Goal: Task Accomplishment & Management: Use online tool/utility

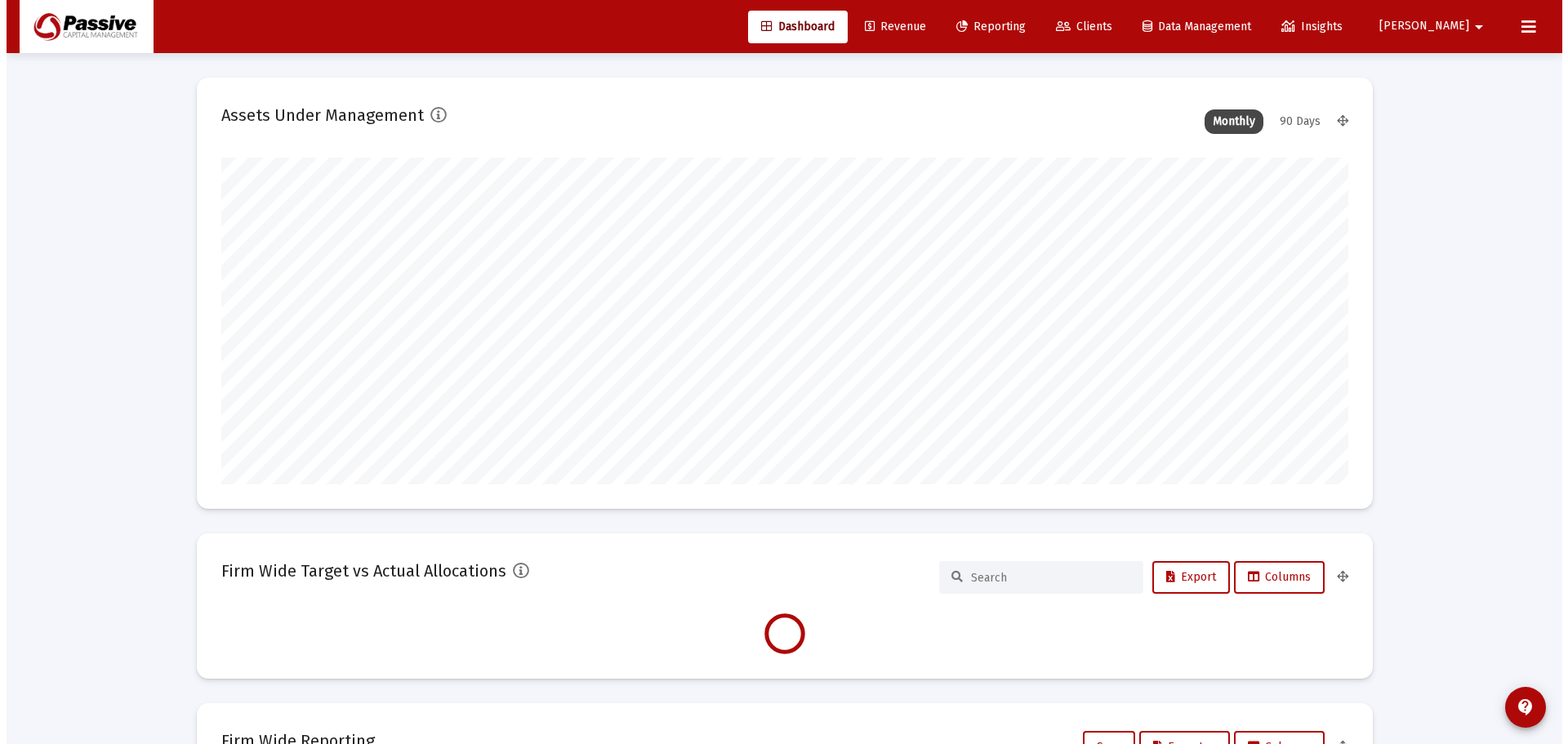
scroll to position [327, 606]
click at [1008, 17] on link "Reporting" at bounding box center [985, 27] width 95 height 32
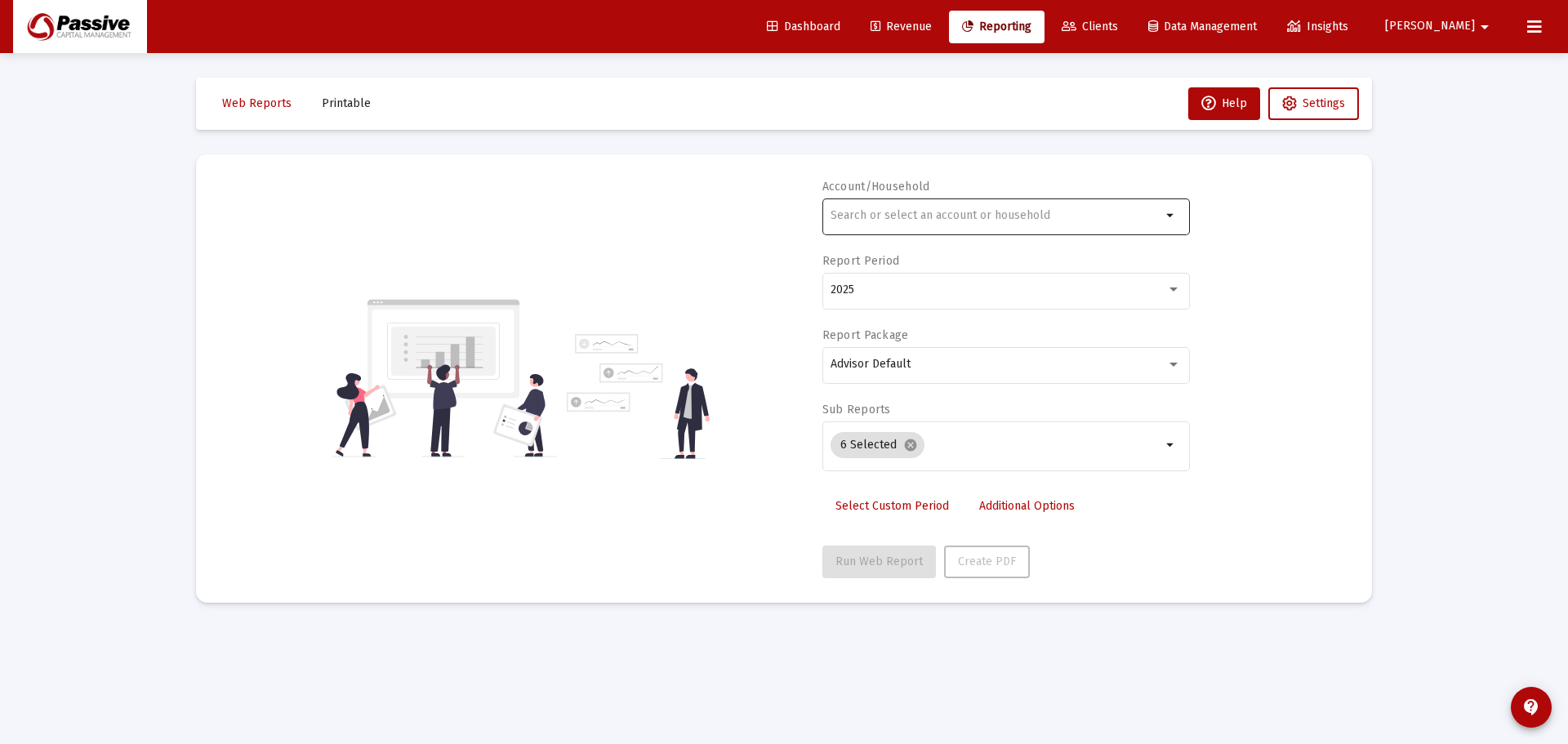
click at [905, 202] on div at bounding box center [996, 215] width 330 height 40
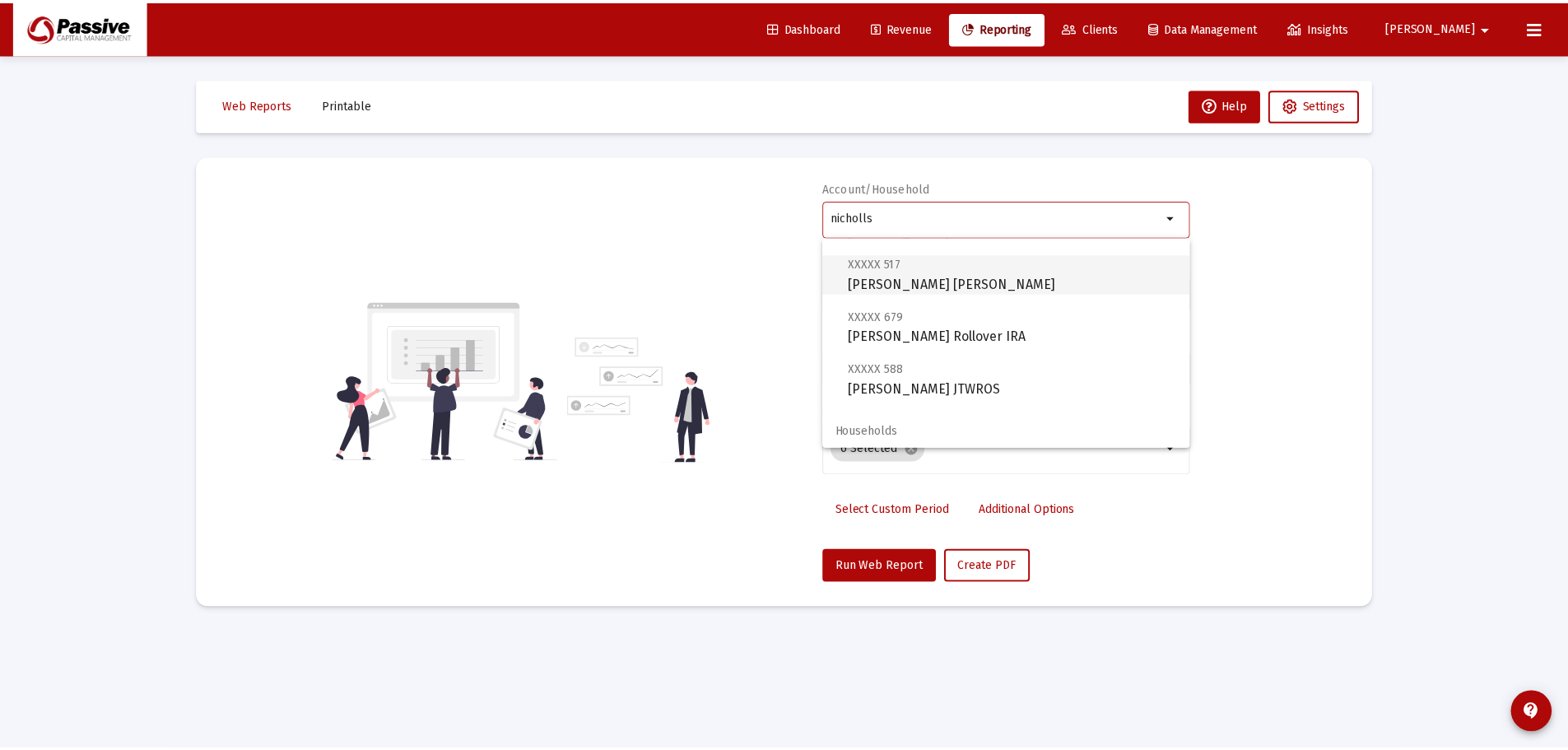
scroll to position [118, 0]
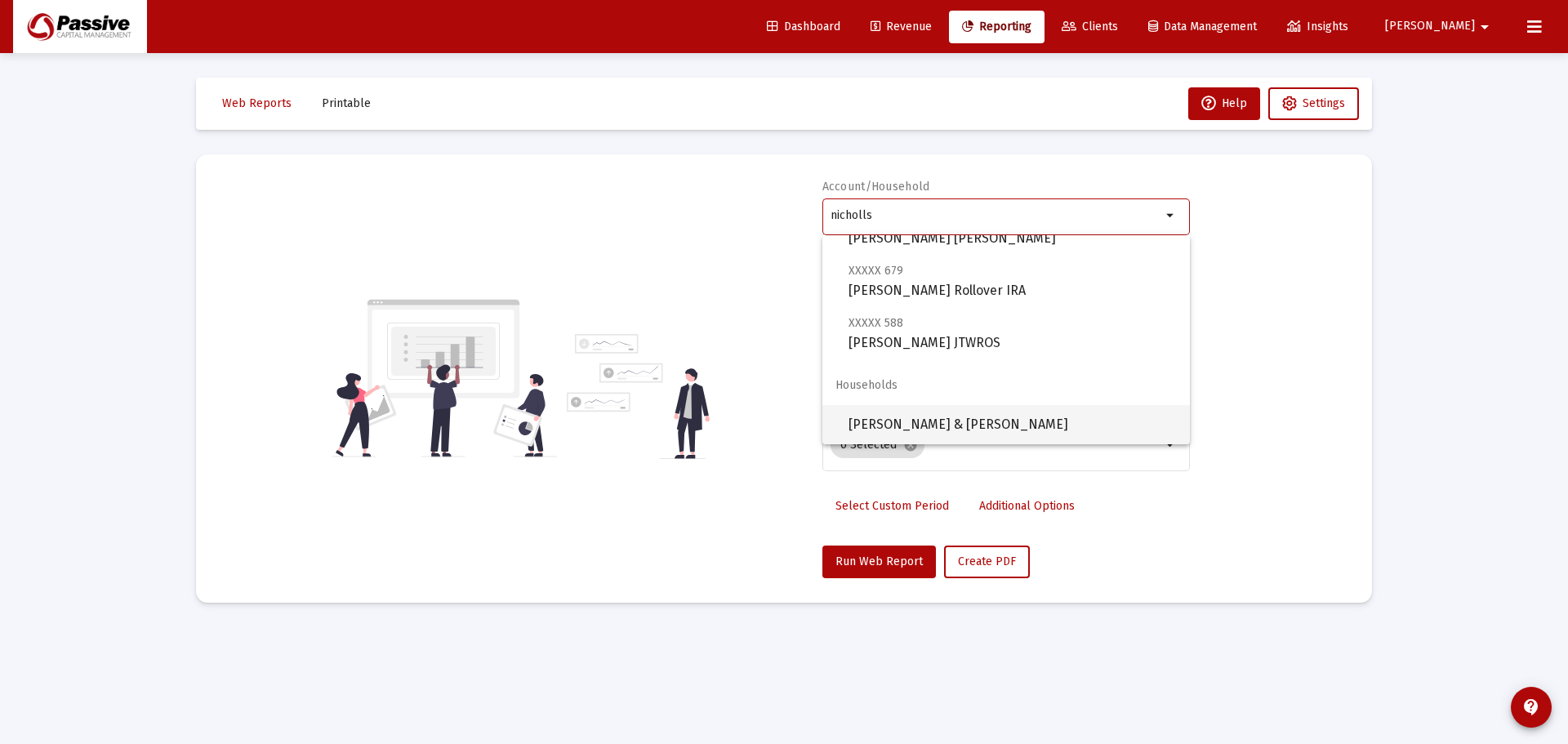
click at [902, 420] on span "[PERSON_NAME] & [PERSON_NAME]" at bounding box center [1013, 424] width 328 height 39
type input "[PERSON_NAME] & [PERSON_NAME]"
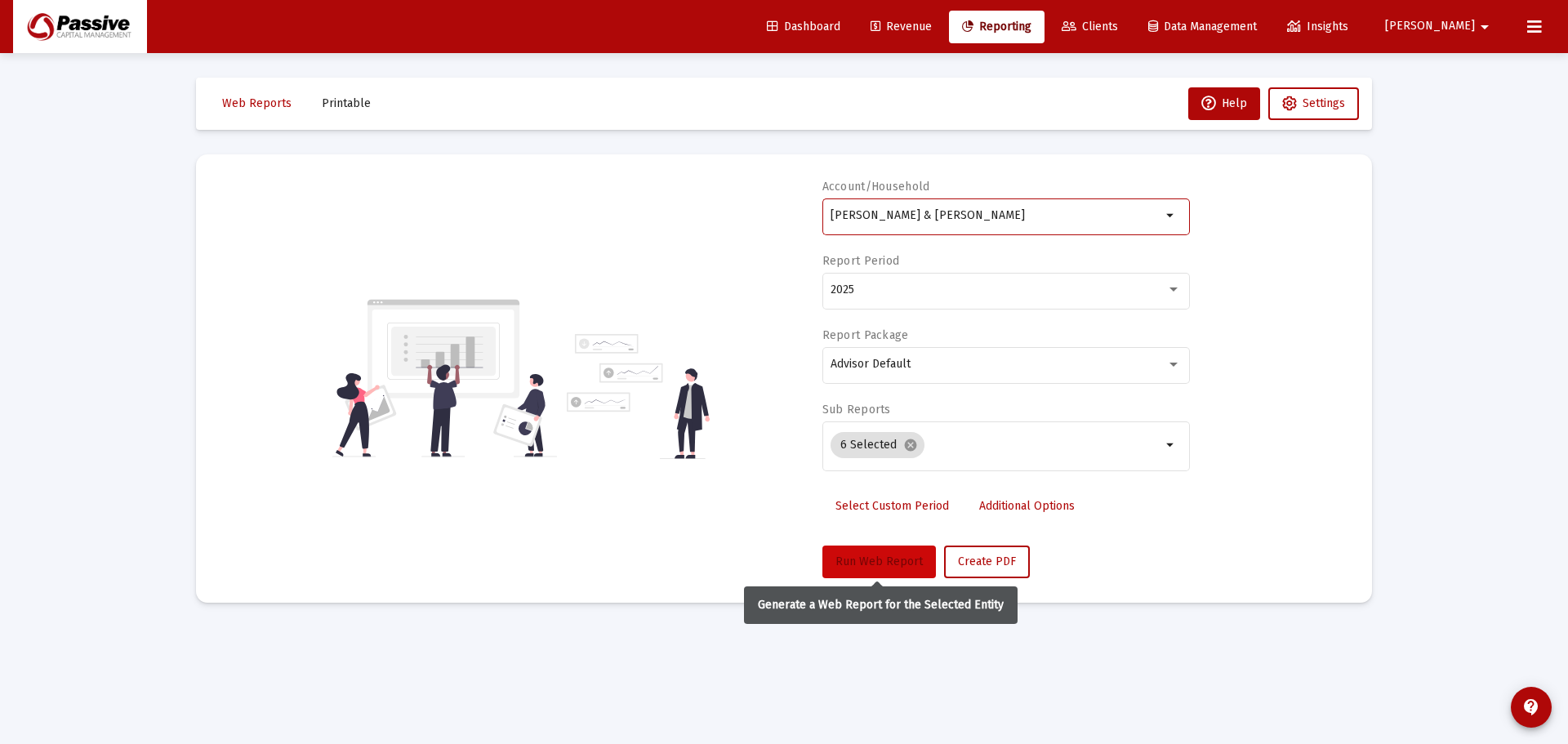
click at [859, 567] on span "Run Web Report" at bounding box center [879, 562] width 88 height 14
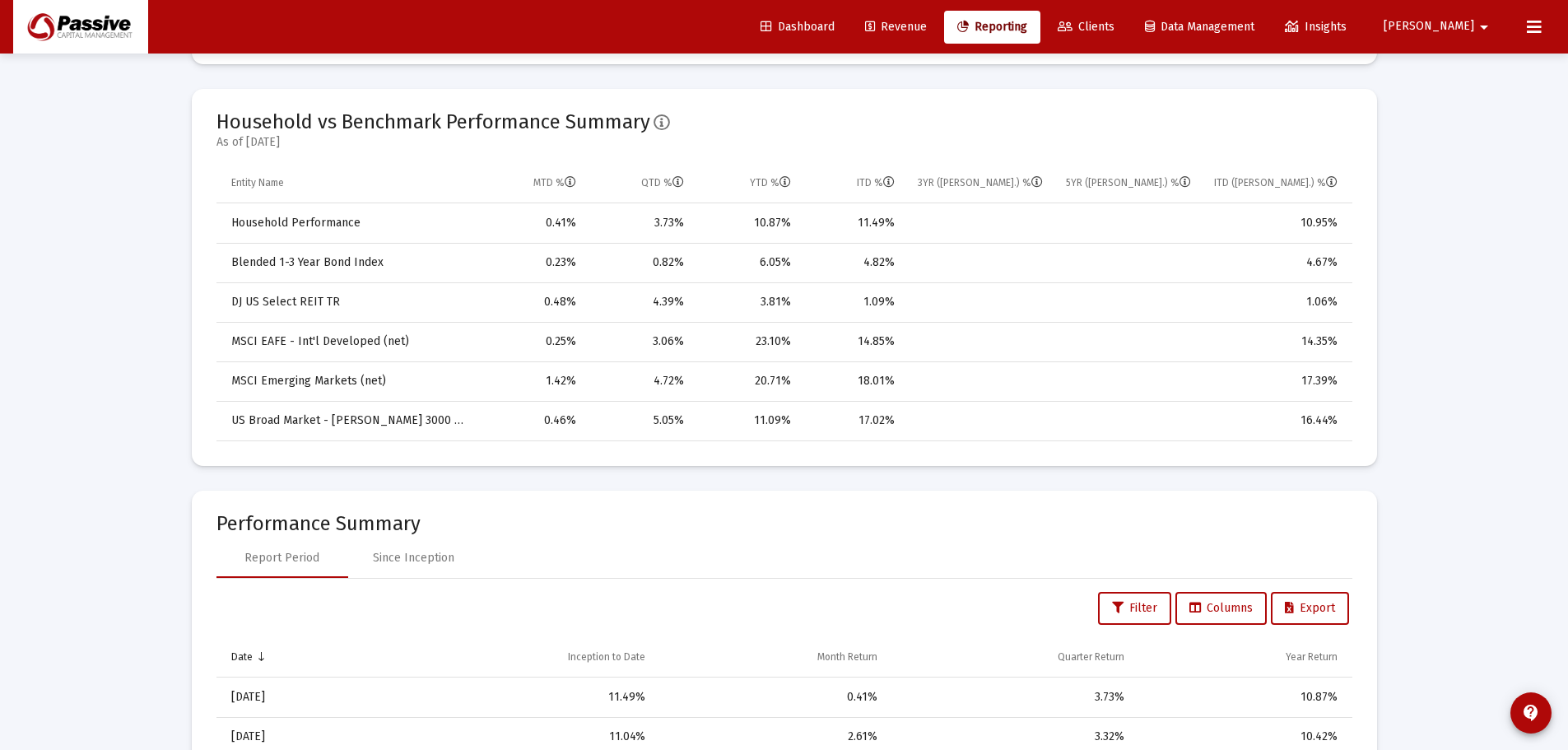
scroll to position [1071, 0]
